Goal: Task Accomplishment & Management: Manage account settings

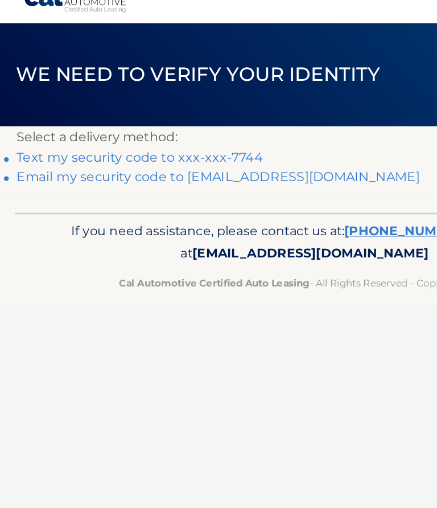
click at [87, 143] on link "Email my security code to [EMAIL_ADDRESS][DOMAIN_NAME]" at bounding box center [157, 148] width 290 height 11
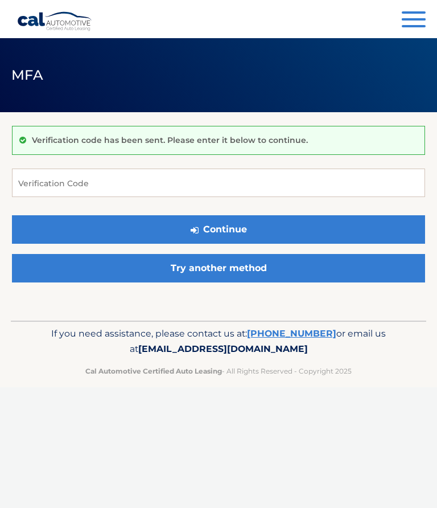
click at [312, 183] on input "Verification Code" at bounding box center [218, 182] width 413 height 28
click at [73, 189] on input "Verification Code" at bounding box center [218, 182] width 413 height 28
type input "011976"
click at [340, 236] on button "Continue" at bounding box center [218, 229] width 413 height 28
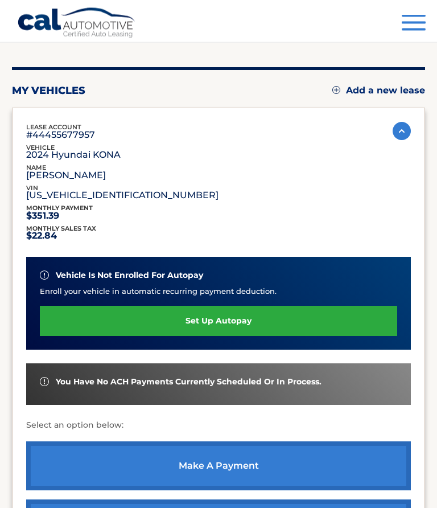
scroll to position [97, 0]
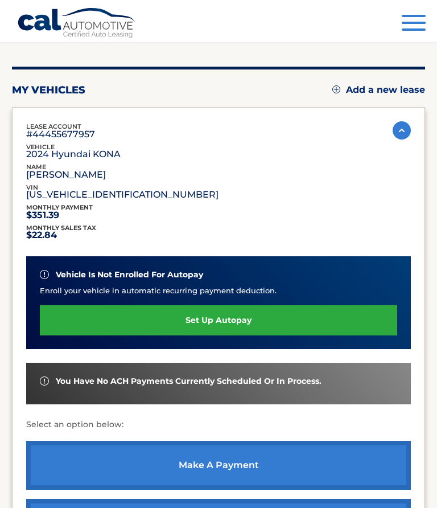
click at [249, 463] on link "make a payment" at bounding box center [218, 465] width 385 height 49
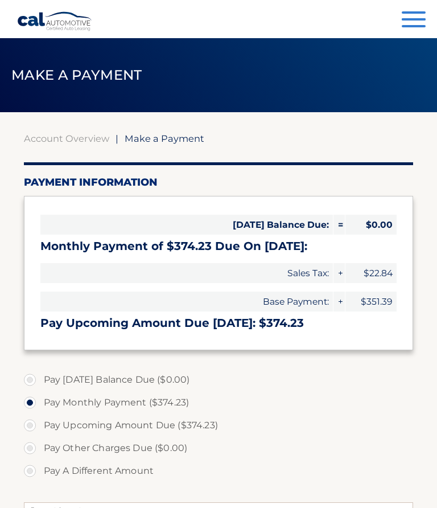
select select "MjdkNzEyMTItZTg5OC00YmRiLWJkMmQtZmU2ZGJkM2Q5ZjZm"
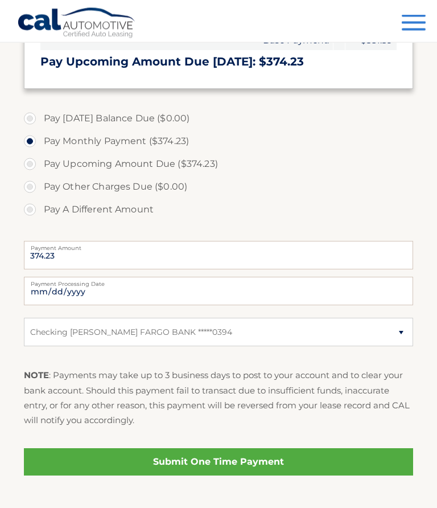
scroll to position [277, 0]
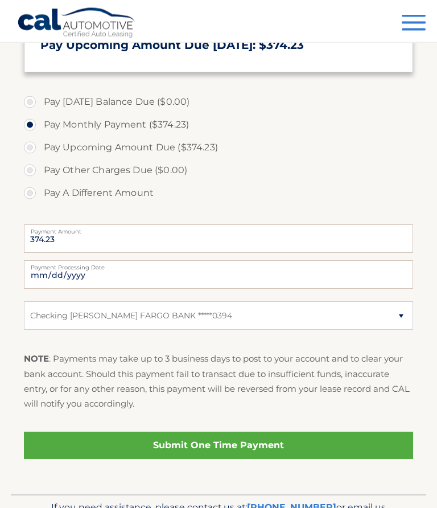
click at [240, 443] on link "Submit One Time Payment" at bounding box center [219, 445] width 390 height 27
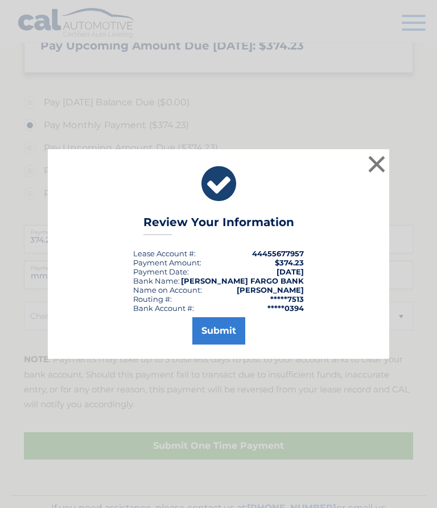
click at [233, 344] on button "Submit" at bounding box center [218, 330] width 53 height 27
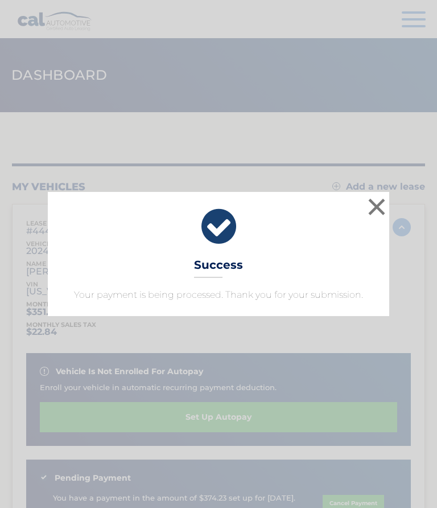
click at [399, 192] on div "× Success Your payment is being processed. Thank you for your submission." at bounding box center [218, 254] width 430 height 124
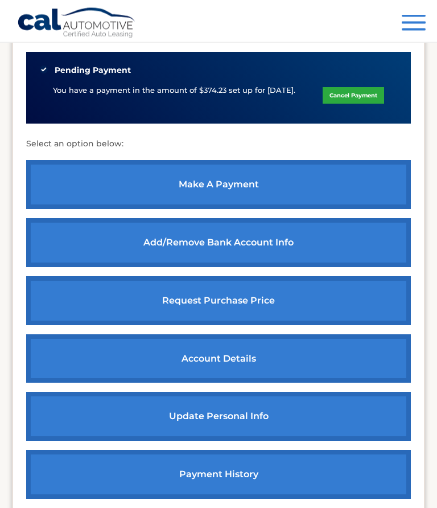
scroll to position [410, 0]
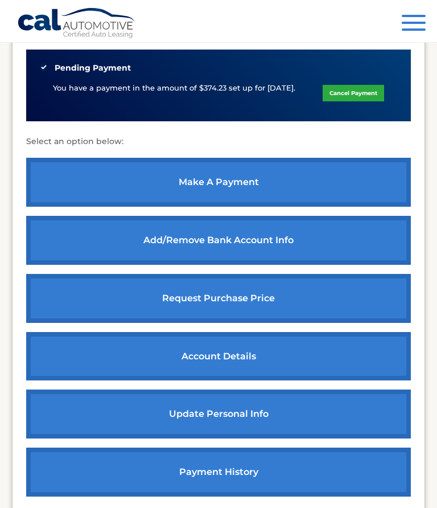
click at [249, 417] on link "update personal info" at bounding box center [218, 413] width 385 height 49
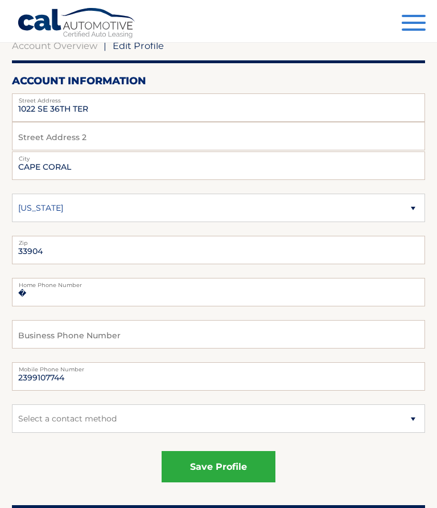
scroll to position [100, 0]
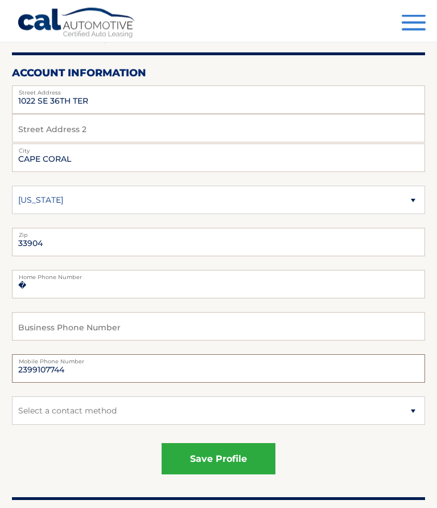
click at [83, 370] on input "2399107744" at bounding box center [218, 369] width 413 height 28
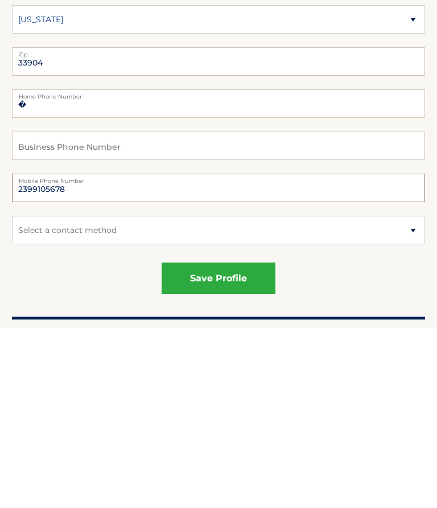
type input "2399105678"
click at [237, 443] on button "save profile" at bounding box center [219, 458] width 114 height 31
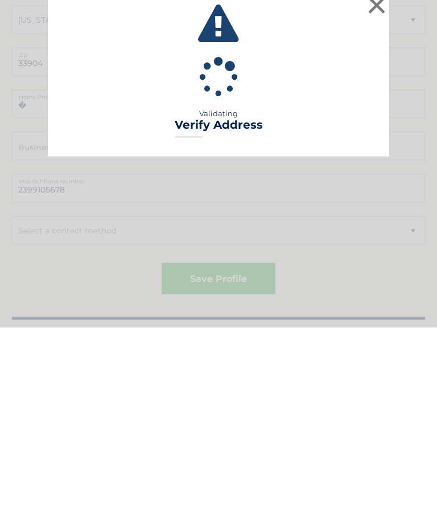
scroll to position [281, 0]
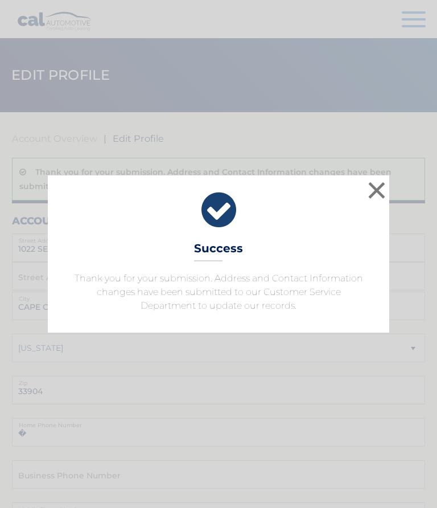
click at [381, 193] on button "×" at bounding box center [376, 190] width 23 height 23
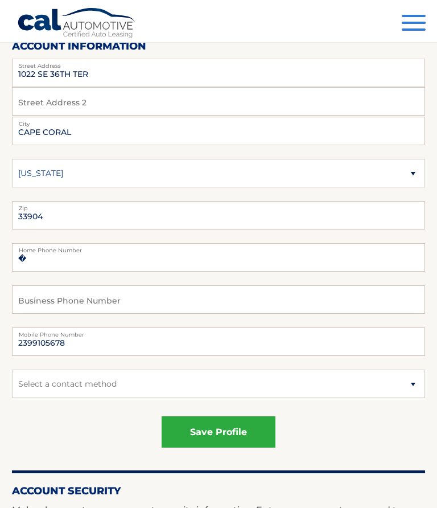
scroll to position [182, 0]
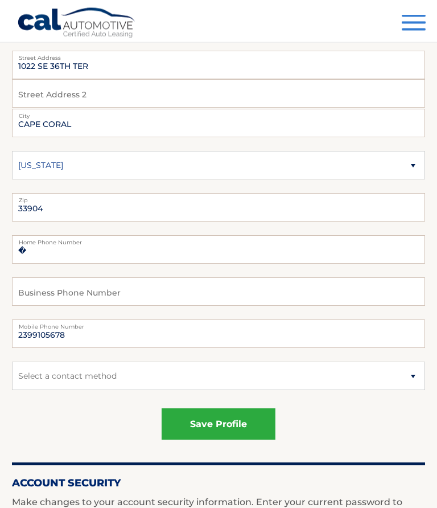
click at [228, 426] on button "save profile" at bounding box center [219, 424] width 114 height 31
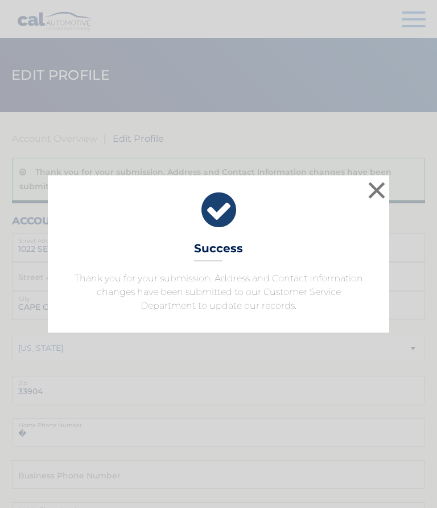
click at [375, 192] on button "×" at bounding box center [376, 190] width 23 height 23
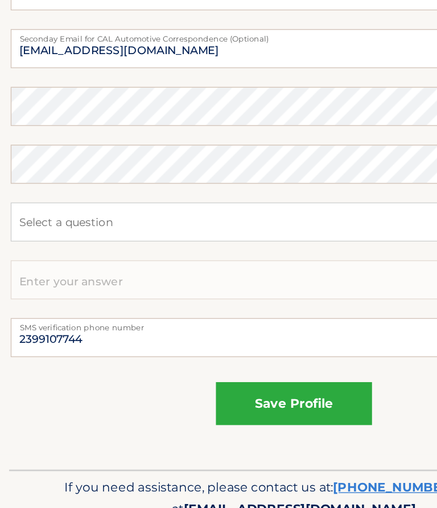
scroll to position [682, 0]
click at [71, 332] on input "2399107744" at bounding box center [218, 346] width 413 height 28
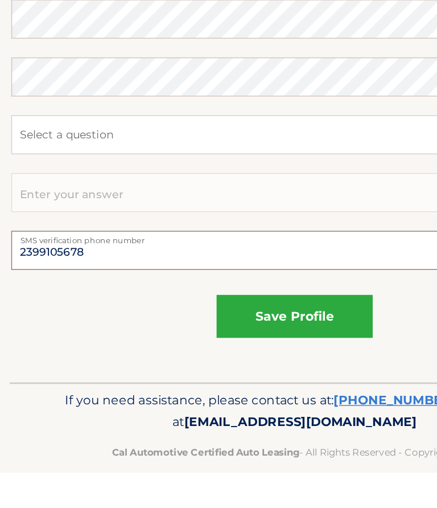
type input "2399105678"
click at [234, 379] on button "save profile" at bounding box center [219, 394] width 114 height 31
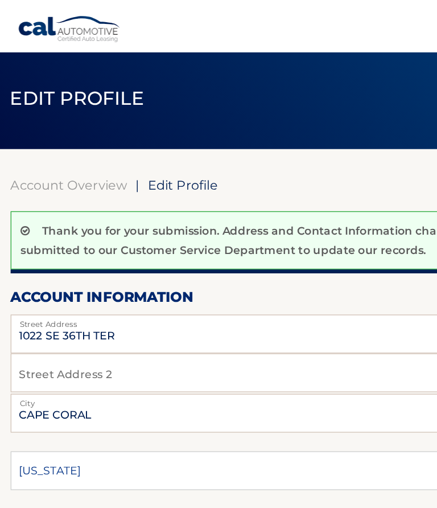
scroll to position [0, 0]
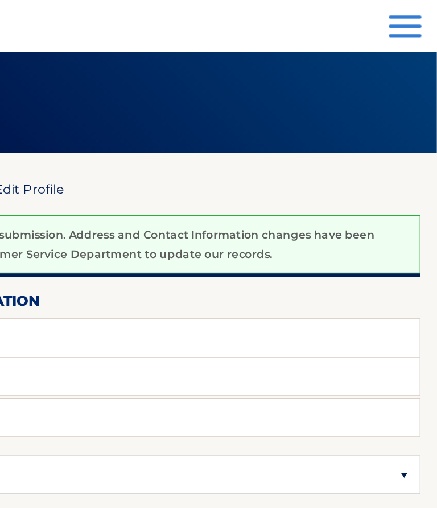
click at [402, 18] on button "Menu" at bounding box center [414, 20] width 24 height 19
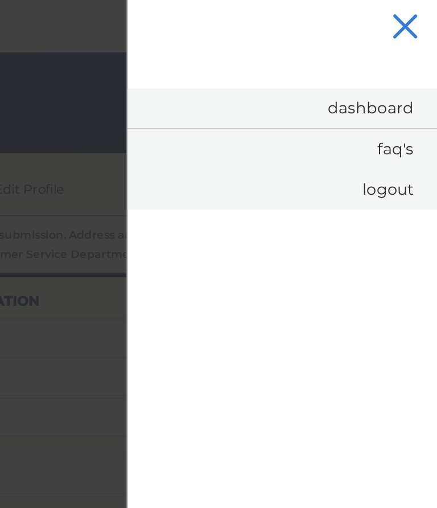
click at [302, 139] on link "Logout" at bounding box center [323, 139] width 227 height 30
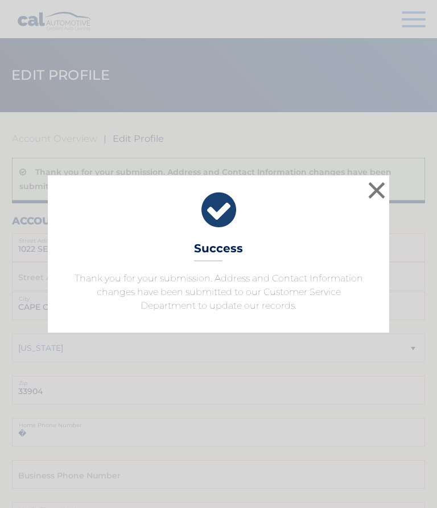
click at [386, 190] on button "×" at bounding box center [376, 190] width 23 height 23
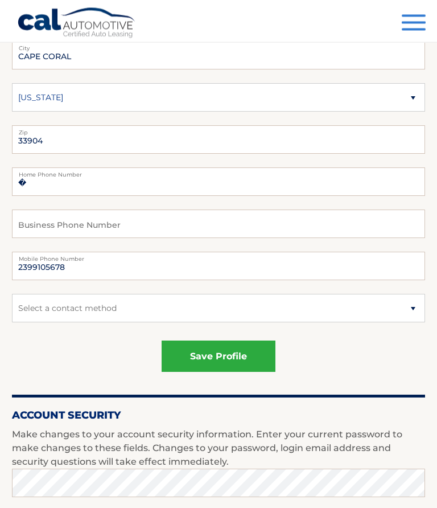
scroll to position [252, 0]
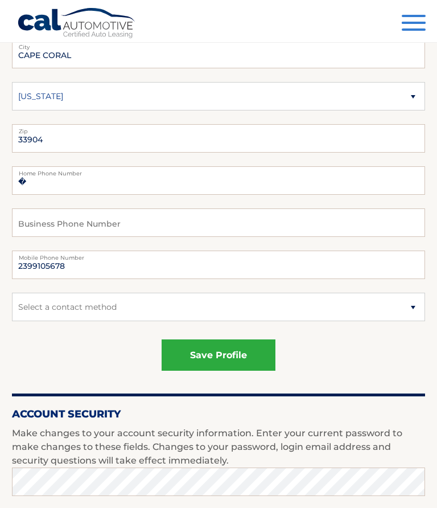
click at [433, 273] on section "Account Overview | Edit Profile Thank you for your submission. Address and Cont…" at bounding box center [218, 357] width 437 height 993
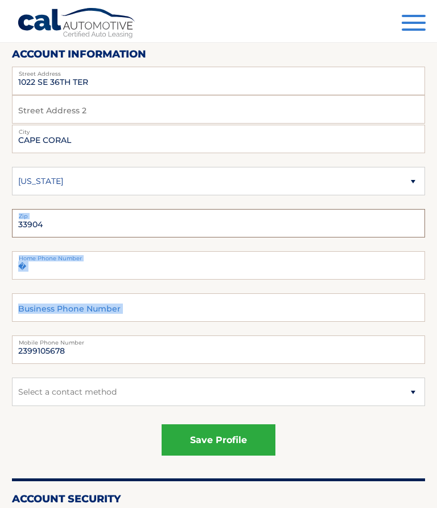
scroll to position [164, 0]
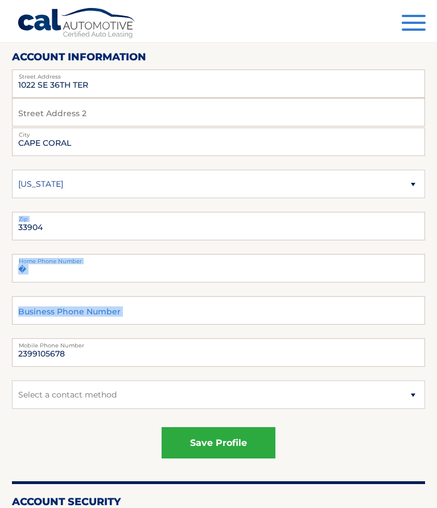
click at [323, 41] on div "Menu Dashboard FAQ's Logout" at bounding box center [218, 21] width 403 height 42
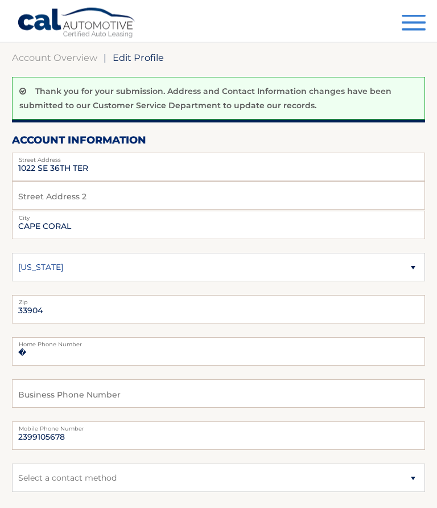
scroll to position [0, 0]
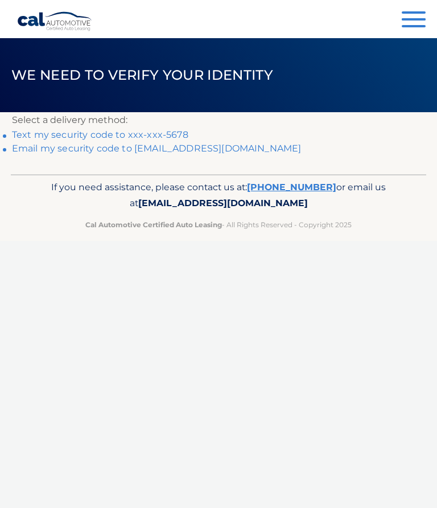
click at [419, 25] on span "button" at bounding box center [414, 26] width 24 height 2
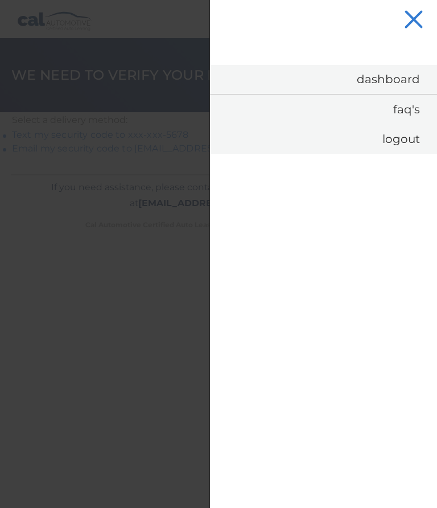
click at [408, 148] on link "Logout" at bounding box center [323, 139] width 227 height 30
click at [419, 22] on button "Menu" at bounding box center [414, 20] width 24 height 19
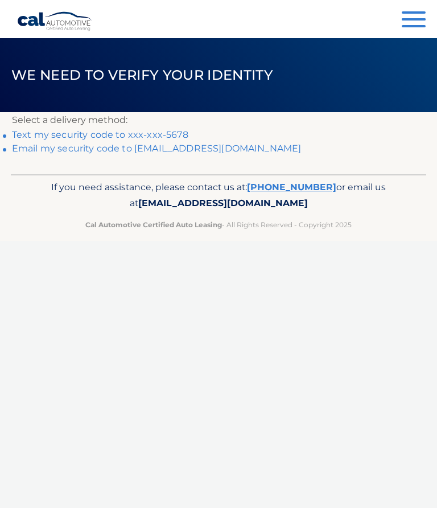
click at [420, 24] on button "Menu" at bounding box center [414, 20] width 24 height 19
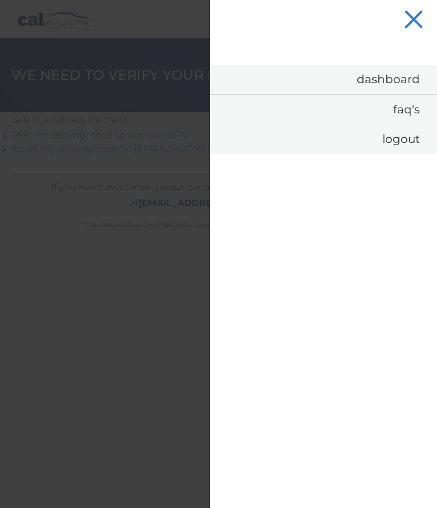
click at [415, 144] on link "Logout" at bounding box center [323, 139] width 227 height 30
